Goal: Find specific page/section: Find specific page/section

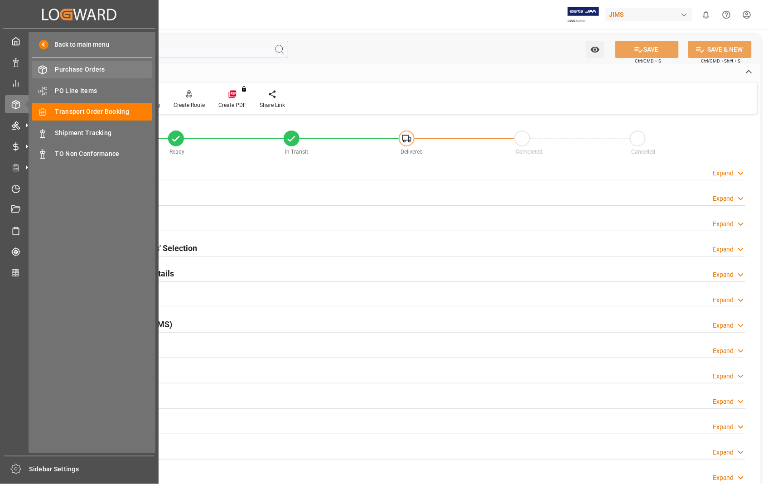
scroll to position [101, 0]
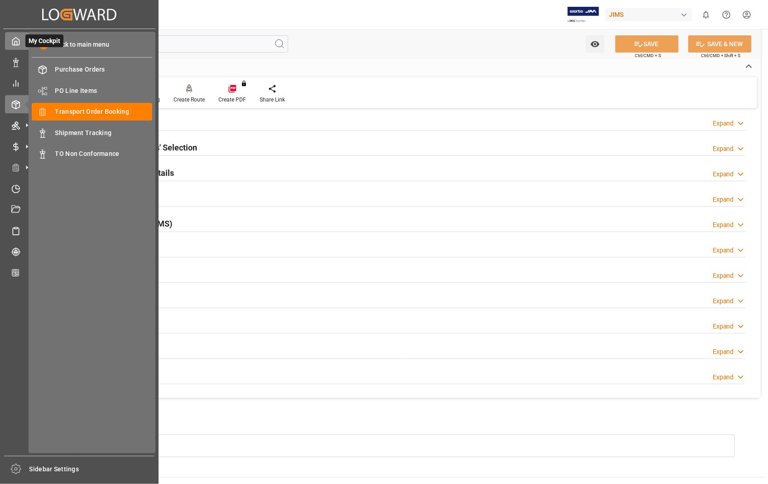
click at [14, 42] on icon at bounding box center [15, 41] width 9 height 9
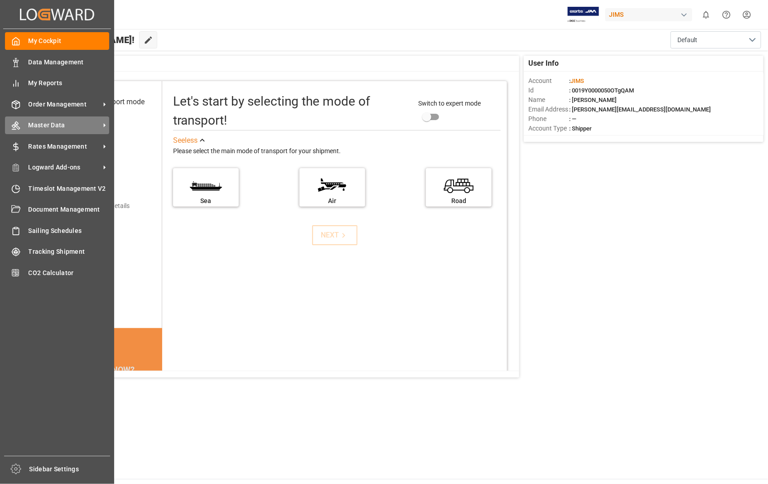
click at [38, 125] on span "Master Data" at bounding box center [65, 125] width 72 height 10
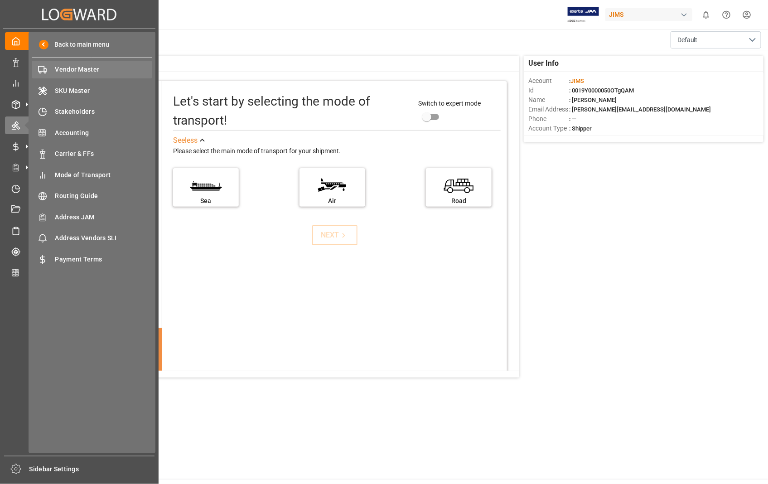
click at [74, 66] on span "Vendor Master" at bounding box center [103, 70] width 97 height 10
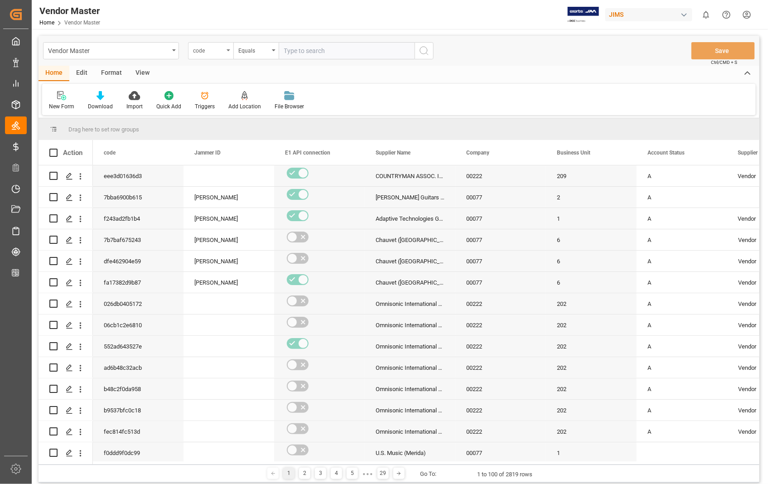
click at [228, 48] on div "code" at bounding box center [210, 50] width 45 height 17
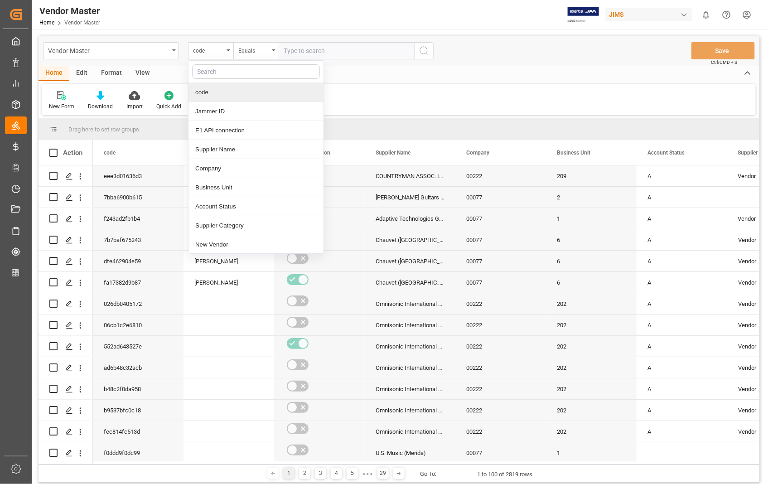
click at [137, 73] on div "View" at bounding box center [143, 73] width 28 height 15
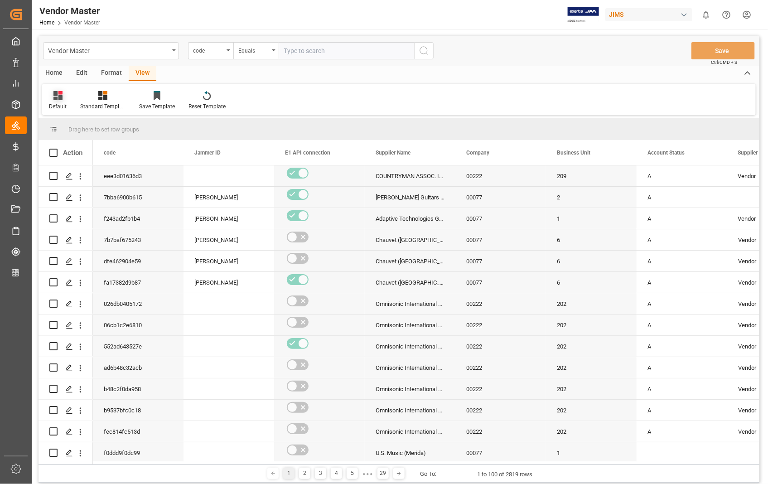
click at [50, 106] on div "Default" at bounding box center [58, 106] width 18 height 8
click at [67, 147] on div "Sophia setting" at bounding box center [92, 147] width 79 height 10
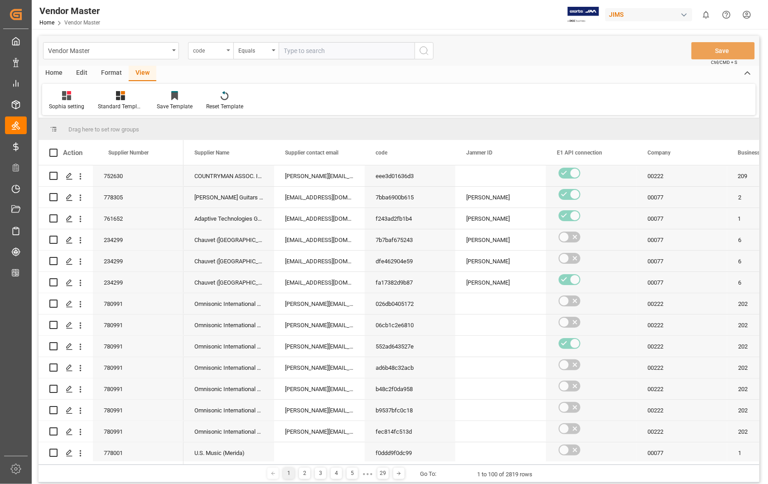
click at [229, 50] on icon "open menu" at bounding box center [229, 50] width 4 height 2
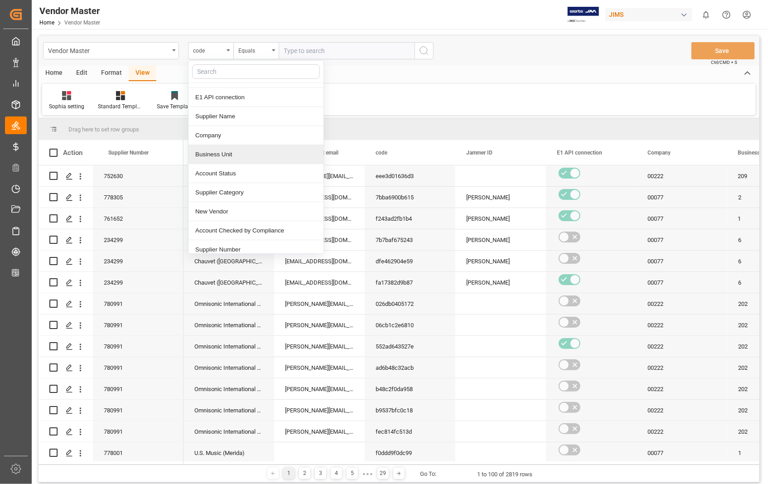
scroll to position [50, 0]
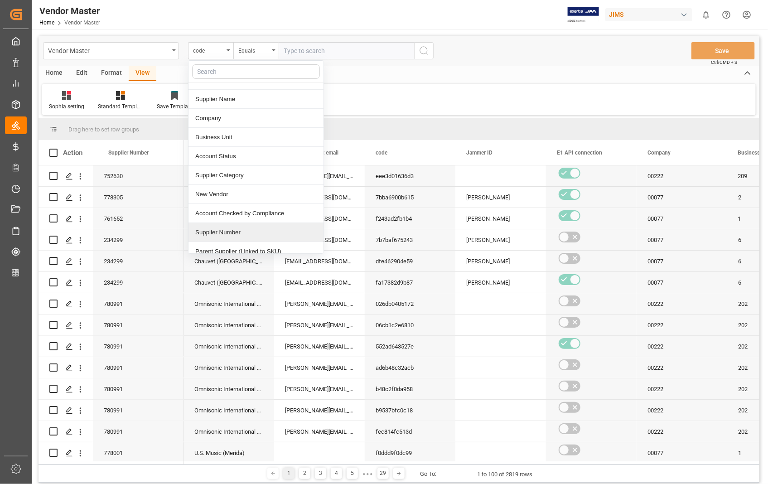
click at [224, 237] on div "Supplier Number" at bounding box center [255, 232] width 135 height 19
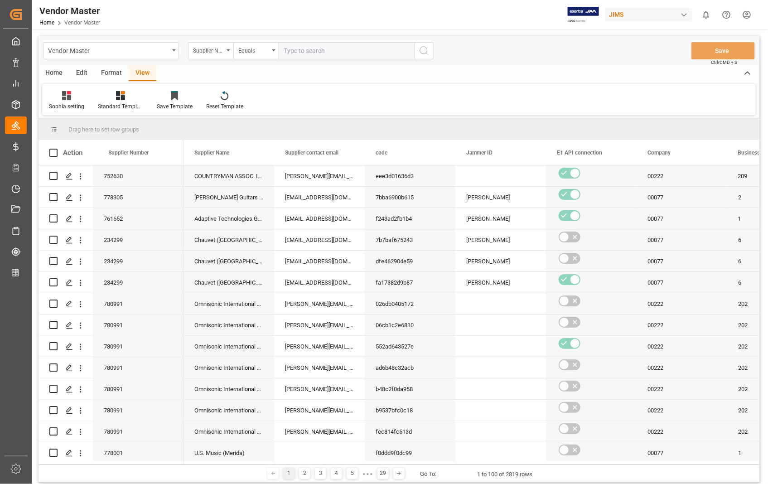
click at [309, 55] on input "text" at bounding box center [347, 50] width 136 height 17
paste input "596533"
type input "596533"
click at [423, 49] on icon "search button" at bounding box center [424, 50] width 11 height 11
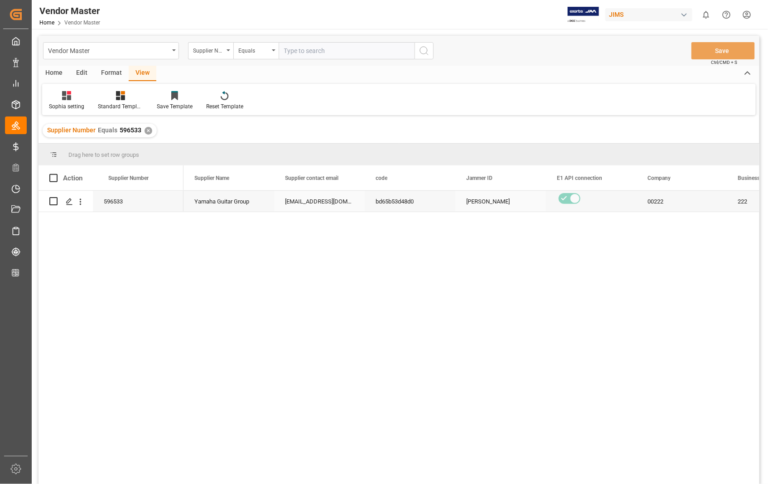
click at [299, 202] on div "[EMAIL_ADDRESS][DOMAIN_NAME]; [EMAIL_ADDRESS][DOMAIN_NAME]; [EMAIL_ADDRESS][DOM…" at bounding box center [319, 201] width 91 height 21
